Goal: Transaction & Acquisition: Purchase product/service

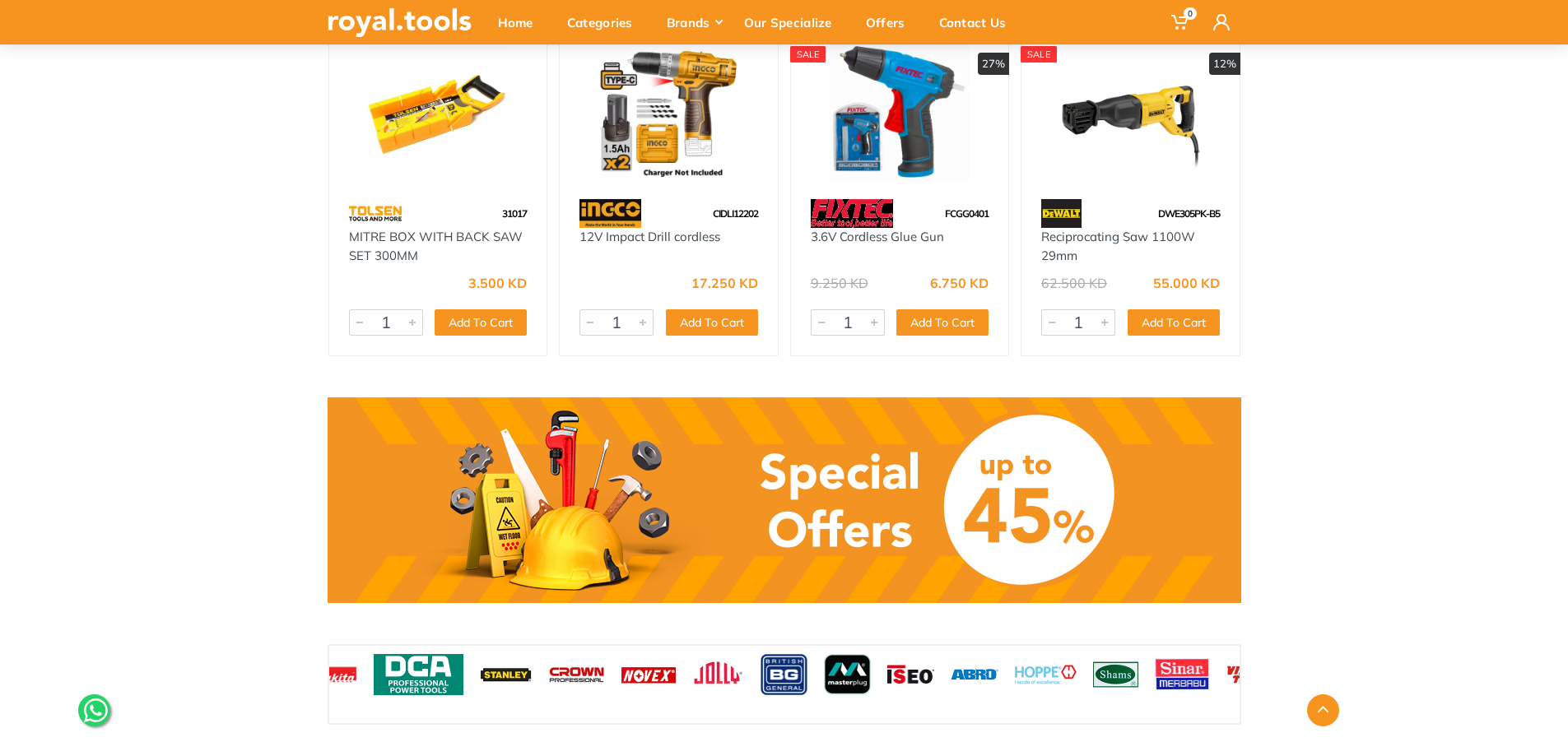
scroll to position [987, 0]
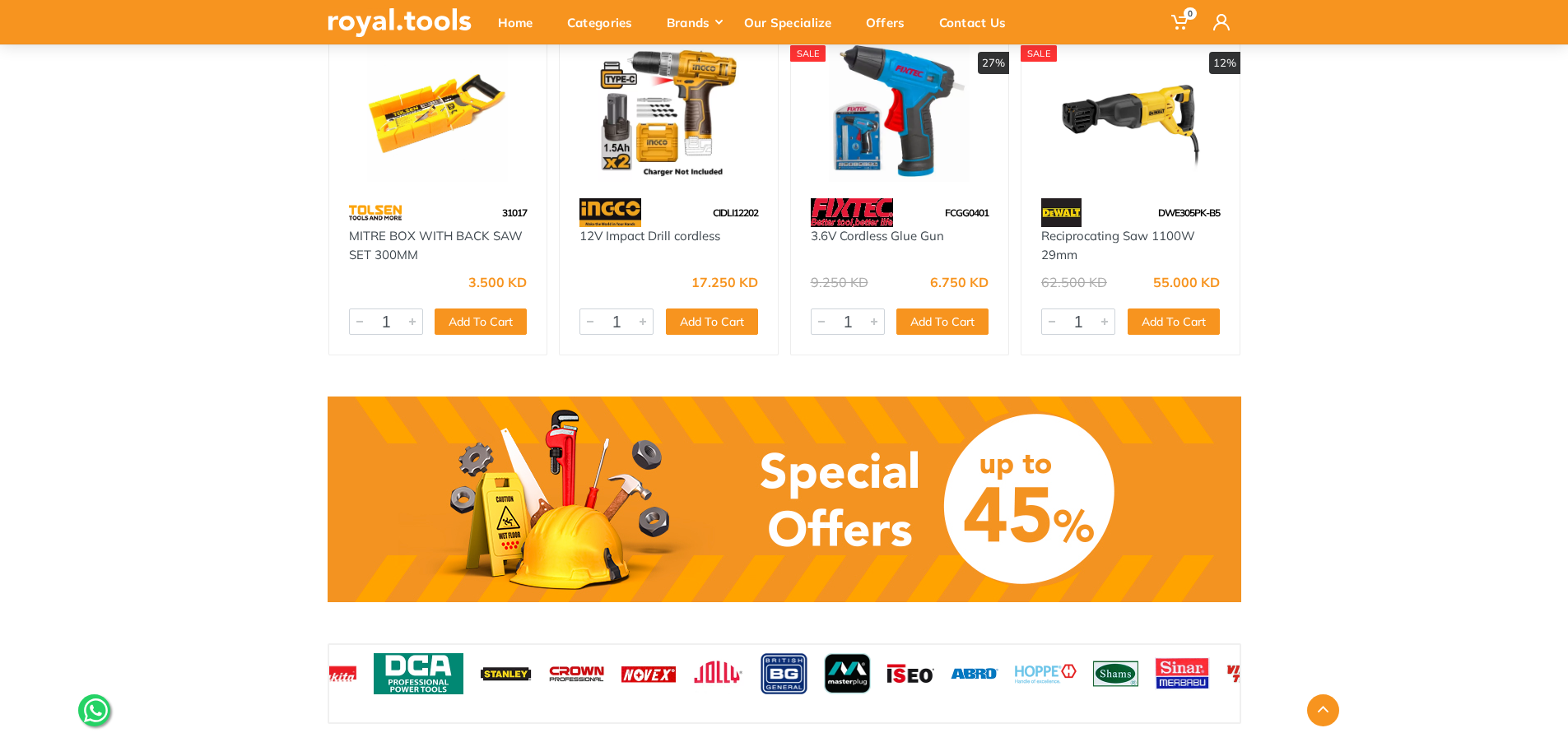
drag, startPoint x: 1064, startPoint y: 499, endPoint x: 1112, endPoint y: 485, distance: 50.0
click at [1064, 499] on link at bounding box center [784, 500] width 914 height 206
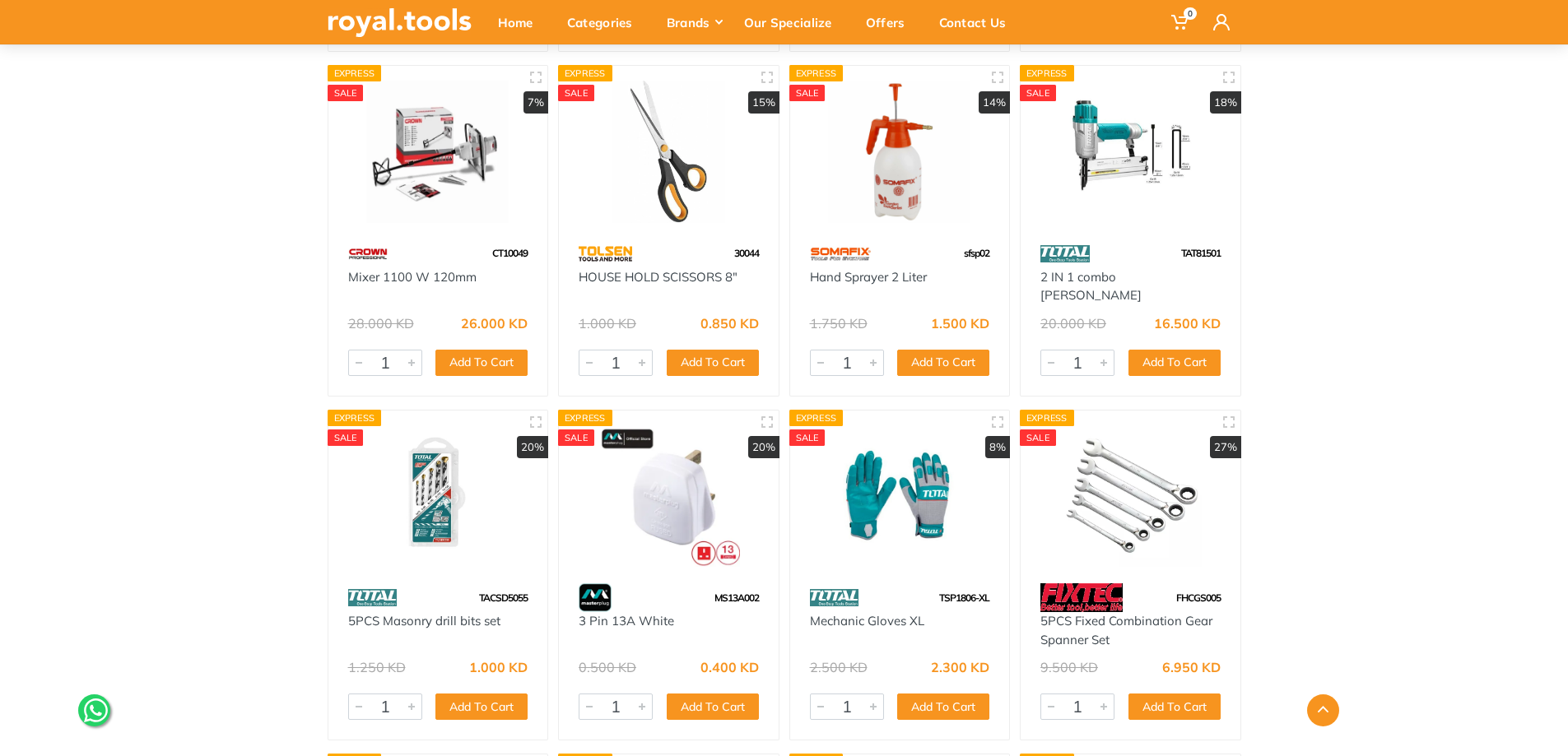
scroll to position [5184, 0]
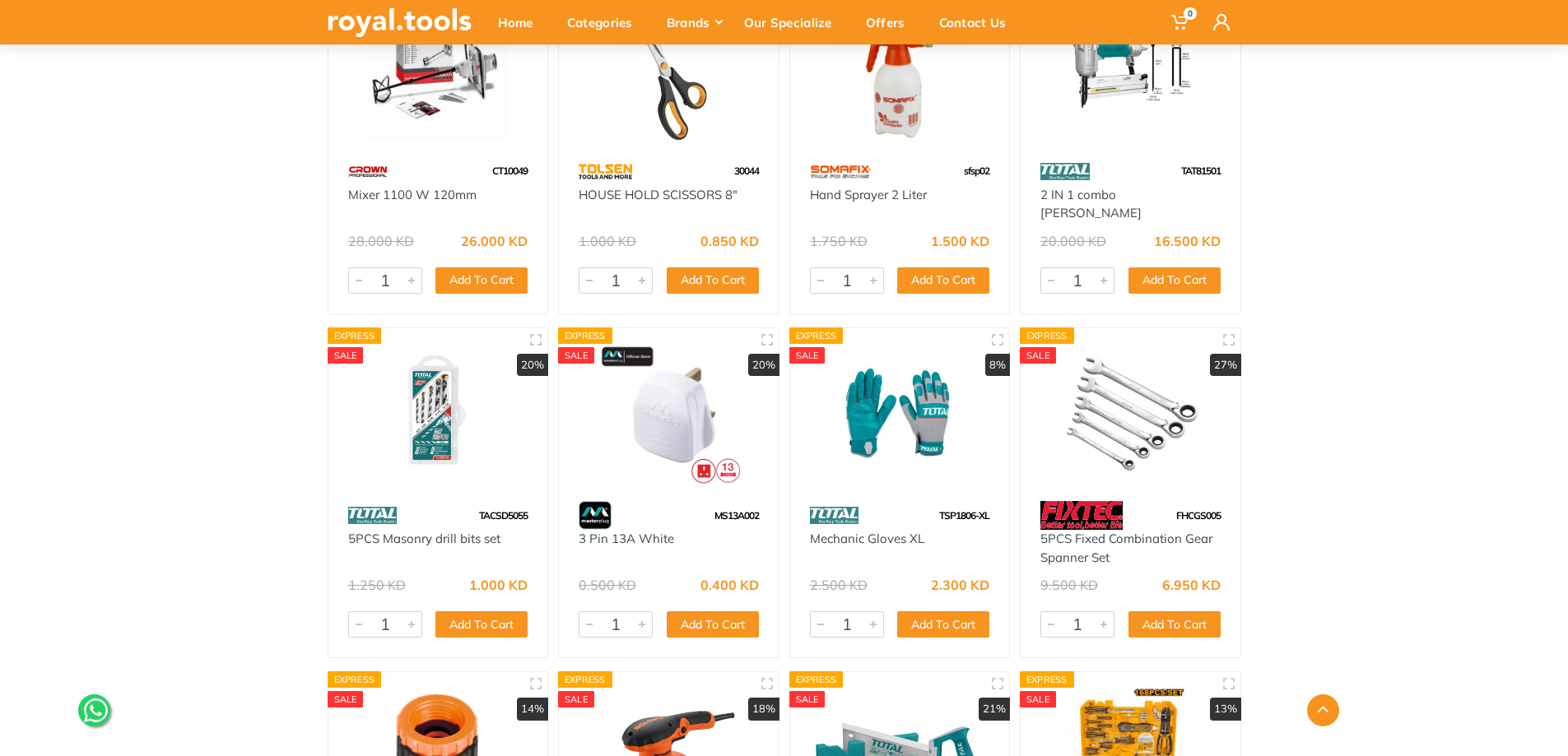
click at [1145, 414] on img at bounding box center [1130, 414] width 190 height 143
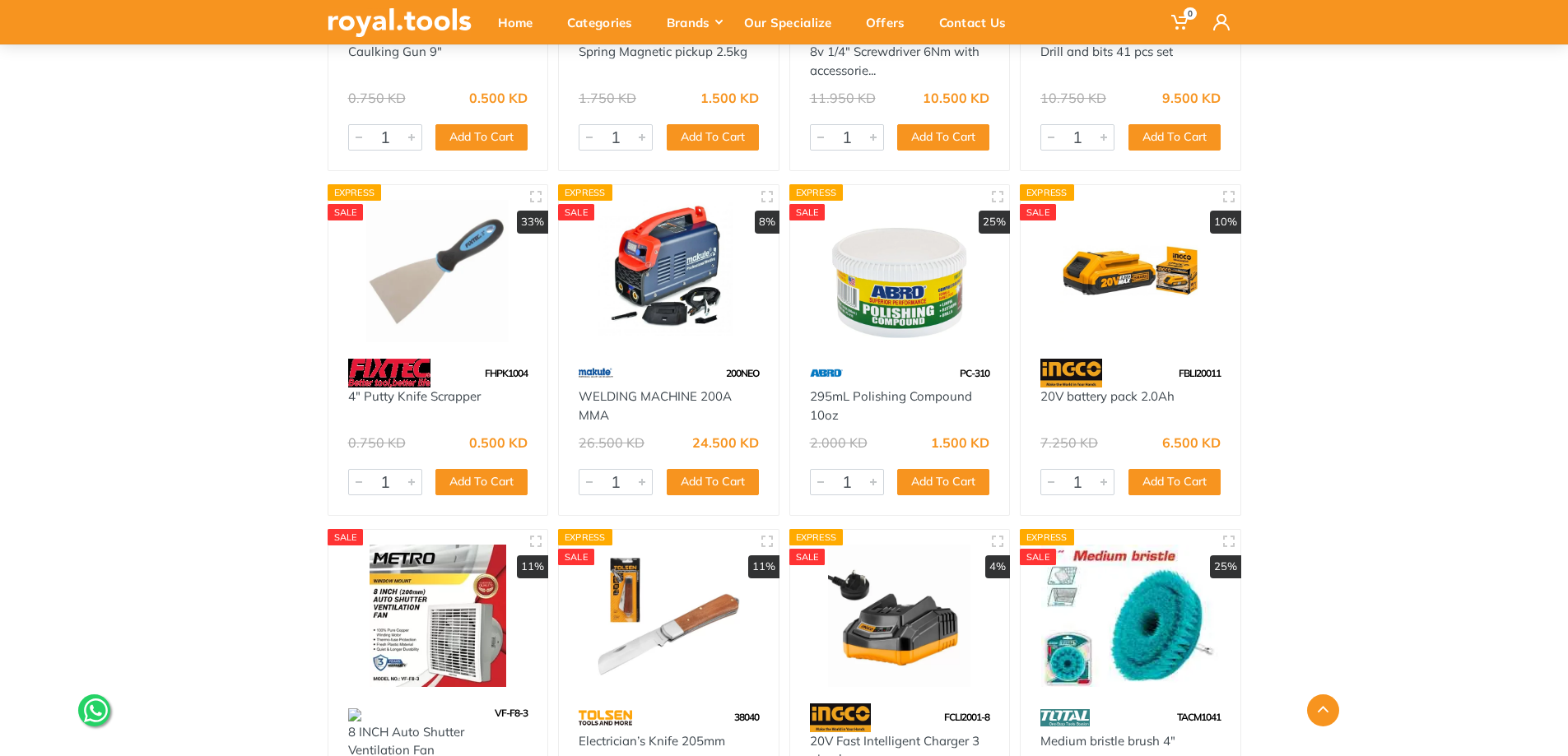
scroll to position [9135, 0]
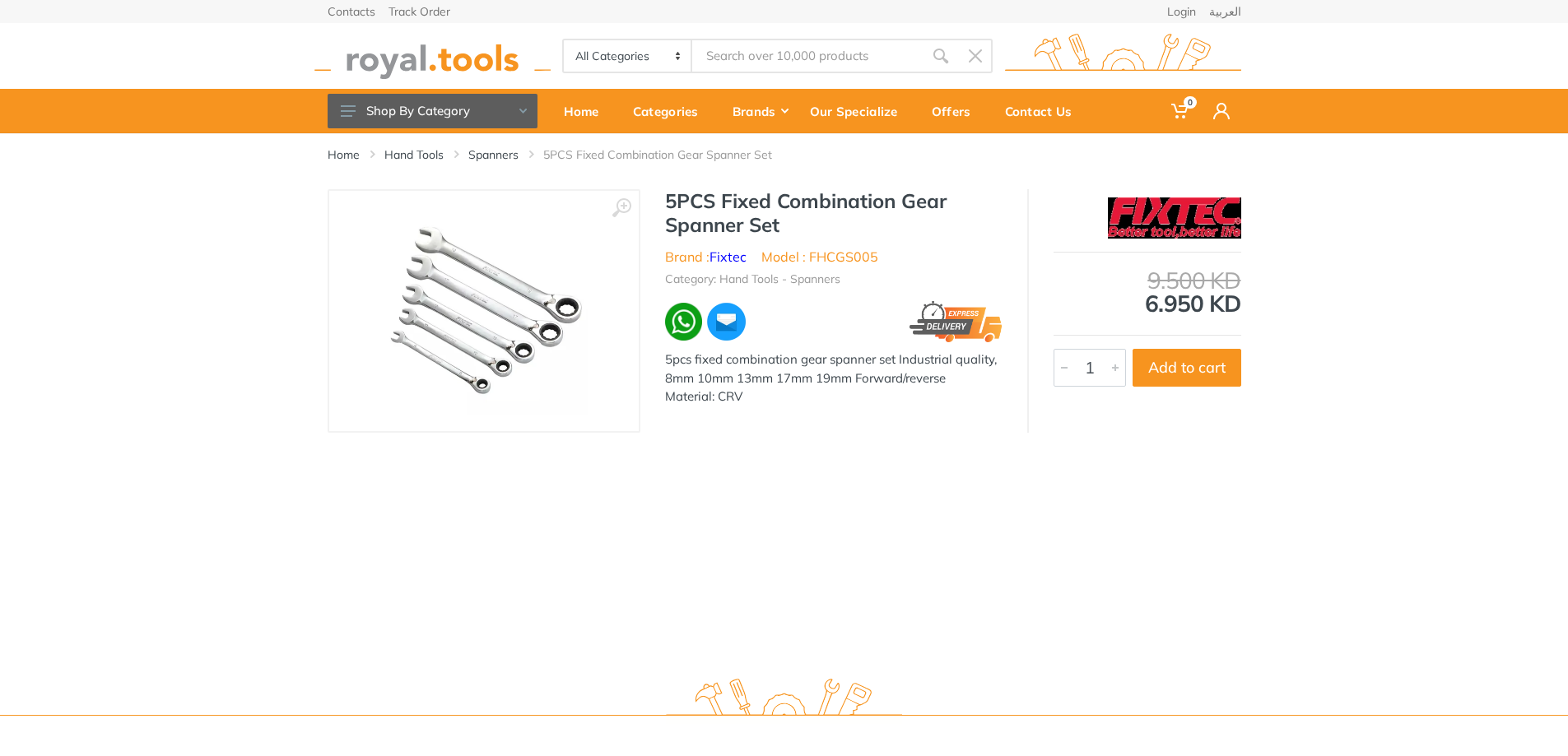
click at [504, 305] on img at bounding box center [484, 311] width 207 height 207
